Goal: Information Seeking & Learning: Learn about a topic

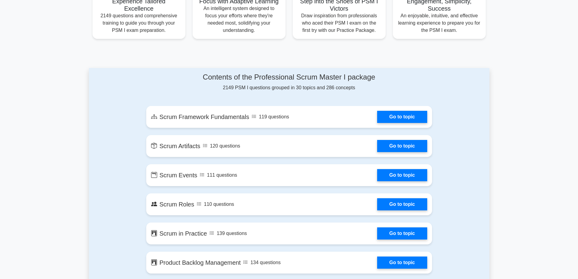
scroll to position [243, 0]
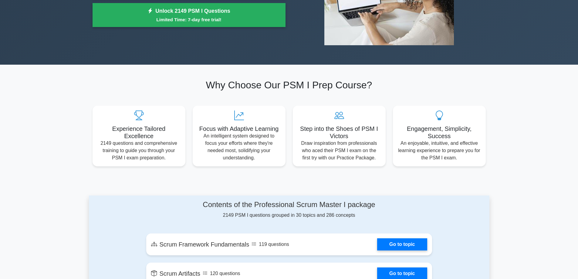
scroll to position [243, 0]
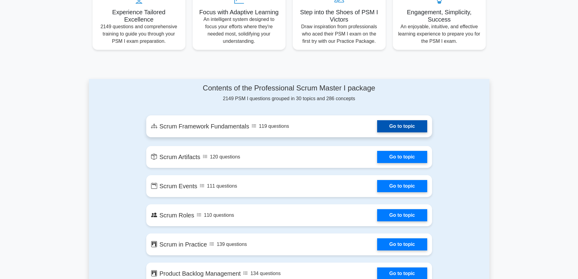
click at [402, 130] on link "Go to topic" at bounding box center [402, 126] width 50 height 12
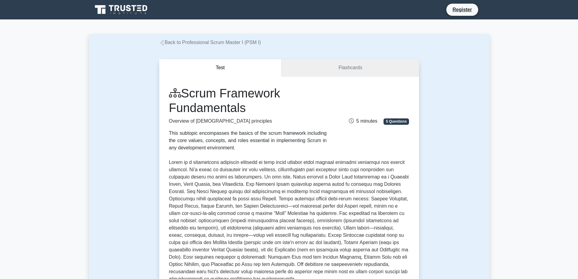
click at [317, 73] on link "Flashcards" at bounding box center [349, 67] width 137 height 17
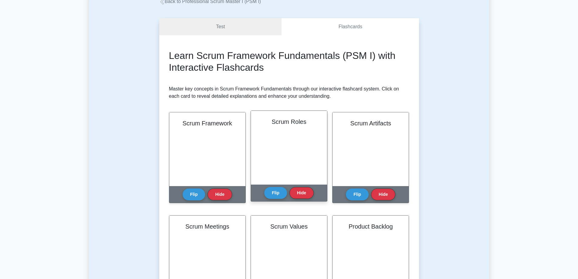
scroll to position [30, 0]
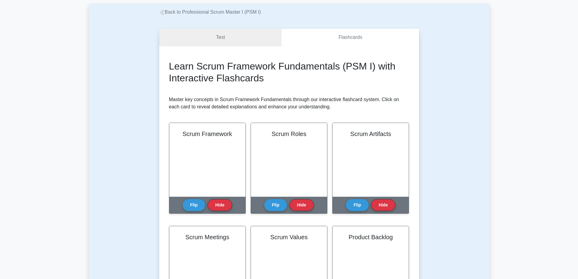
click at [229, 35] on link "Test" at bounding box center [220, 37] width 123 height 17
